Goal: Task Accomplishment & Management: Manage account settings

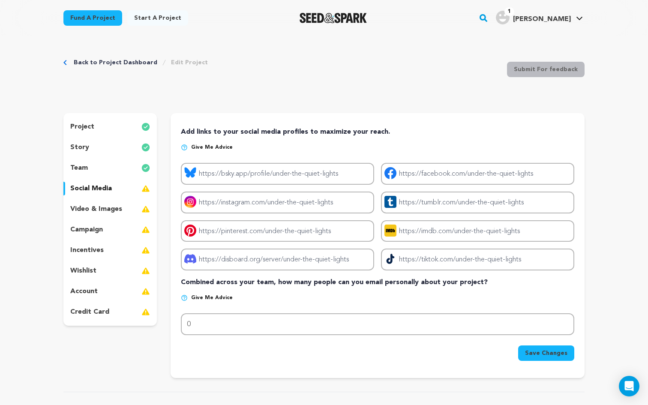
click at [376, 9] on div at bounding box center [333, 18] width 119 height 22
click at [428, 204] on input "Project tumblr link" at bounding box center [477, 203] width 193 height 22
drag, startPoint x: 474, startPoint y: 202, endPoint x: 399, endPoint y: 202, distance: 74.6
click at [400, 202] on input "Project tumblr link" at bounding box center [477, 203] width 193 height 22
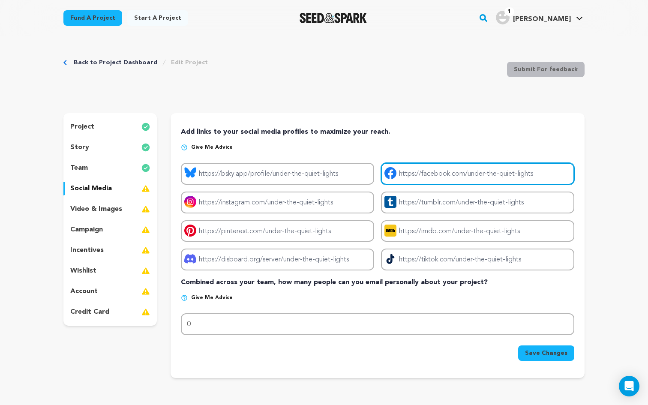
click at [432, 174] on input "Project facebook link" at bounding box center [477, 174] width 193 height 22
paste input "[URL][DOMAIN_NAME]"
click at [445, 181] on input "[URL][DOMAIN_NAME]" at bounding box center [477, 174] width 193 height 22
click at [451, 174] on input "[URL][DOMAIN_NAME]" at bounding box center [477, 174] width 193 height 22
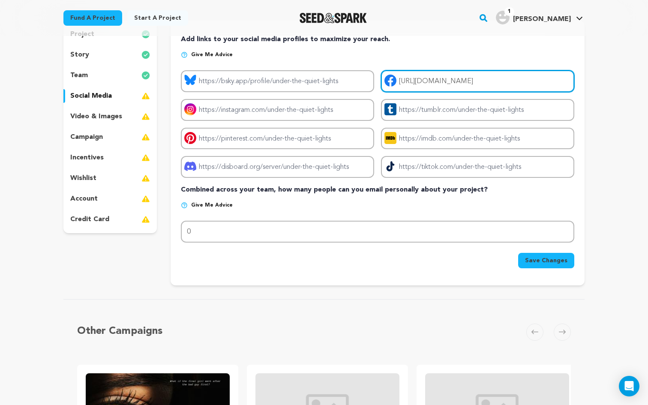
scroll to position [93, 0]
type input "[URL][DOMAIN_NAME]"
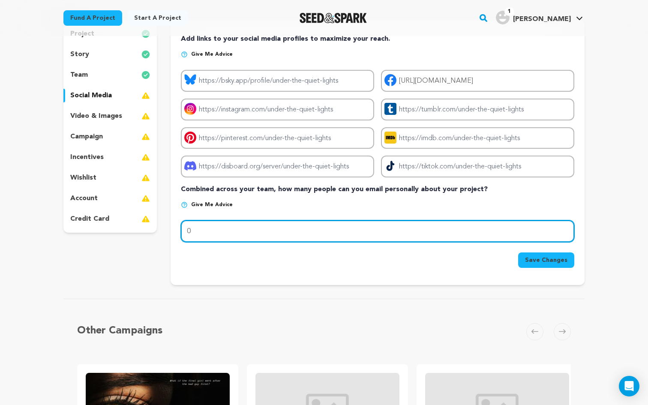
scroll to position [0, 0]
click at [226, 235] on input "0" at bounding box center [378, 231] width 394 height 22
type input "100"
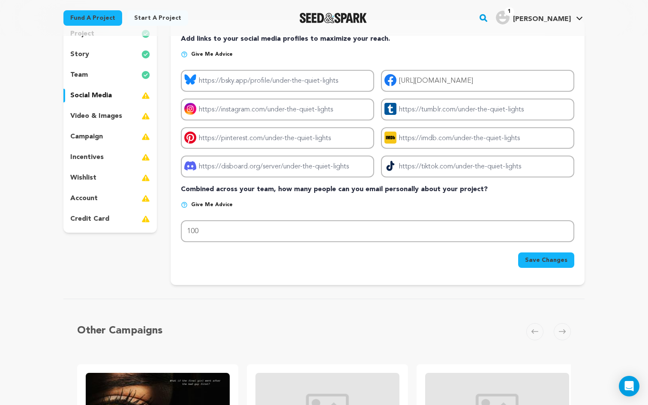
click at [540, 266] on button "Save Changes" at bounding box center [546, 259] width 56 height 15
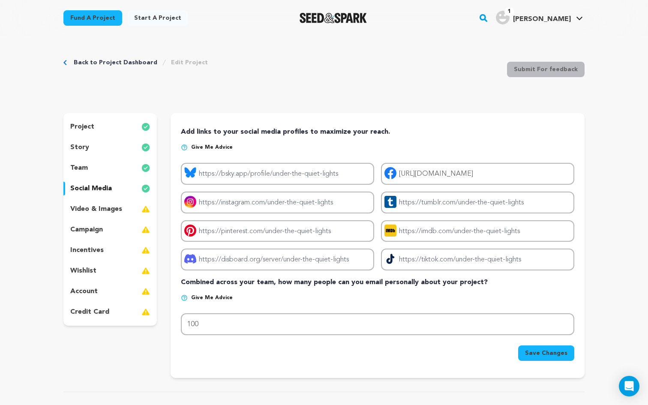
click at [106, 209] on p "video & images" at bounding box center [96, 209] width 52 height 10
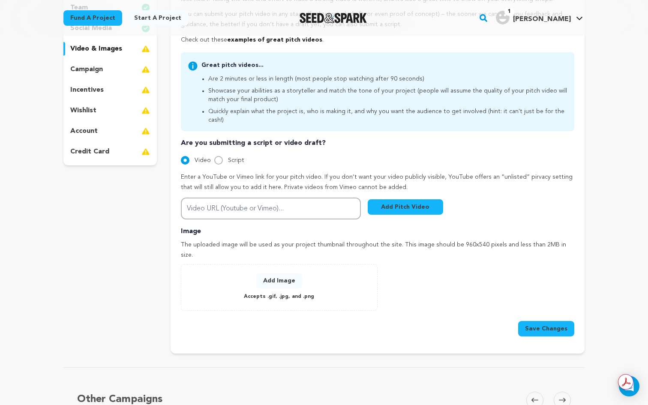
scroll to position [162, 0]
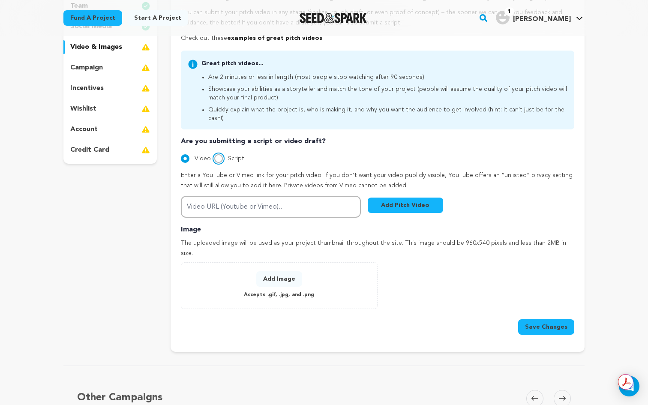
click at [217, 154] on input "Script" at bounding box center [218, 158] width 9 height 9
radio input "true"
